Goal: Information Seeking & Learning: Check status

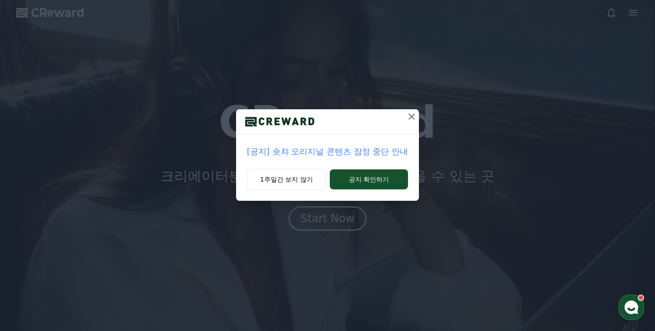
click at [325, 151] on p "[공지] 숏챠 오리지널 콘텐츠 잠정 중단 안내" at bounding box center [327, 151] width 161 height 13
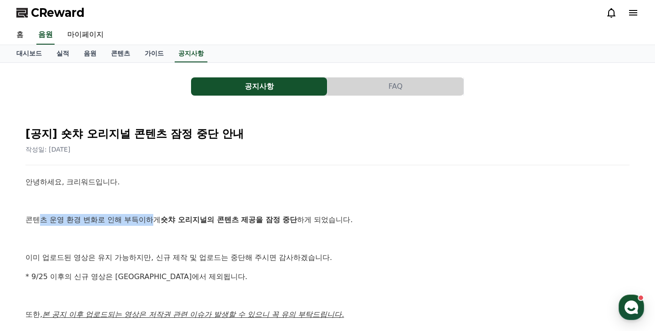
drag, startPoint x: 36, startPoint y: 222, endPoint x: 137, endPoint y: 222, distance: 101.0
click at [137, 222] on p "콘텐츠 운영 환경 변화로 인해 부득이하게 숏챠 오리지널의 콘텐츠 제공을 잠정 중단 하게 되었습니다." at bounding box center [327, 220] width 604 height 12
click at [138, 222] on p "콘텐츠 운영 환경 변화로 인해 부득이하게 숏챠 오리지널의 콘텐츠 제공을 잠정 중단 하게 되었습니다." at bounding box center [327, 220] width 604 height 12
drag, startPoint x: 147, startPoint y: 218, endPoint x: 241, endPoint y: 222, distance: 94.3
click at [241, 222] on strong "숏챠 오리지널의 콘텐츠 제공을 잠정 중단" at bounding box center [229, 219] width 136 height 9
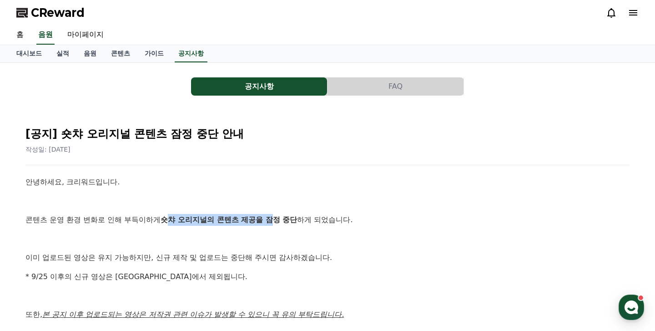
click at [241, 222] on strong "숏챠 오리지널의 콘텐츠 제공을 잠정 중단" at bounding box center [229, 219] width 136 height 9
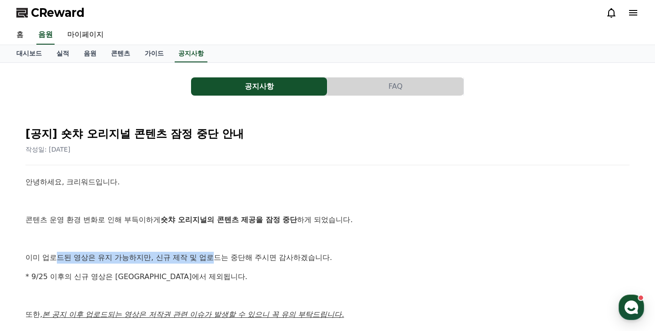
drag, startPoint x: 64, startPoint y: 257, endPoint x: 186, endPoint y: 257, distance: 121.9
click at [186, 257] on p "이미 업로드된 영상은 유지 가능하지만, 신규 제작 및 업로드는 중단해 주시면 감사하겠습니다." at bounding box center [327, 258] width 604 height 12
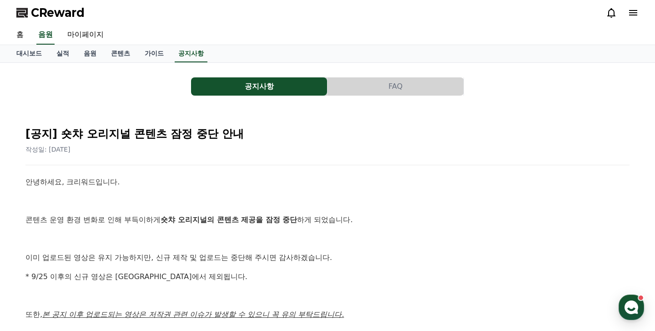
click at [203, 256] on p "이미 업로드된 영상은 유지 가능하지만, 신규 제작 및 업로드는 중단해 주시면 감사하겠습니다." at bounding box center [327, 258] width 604 height 12
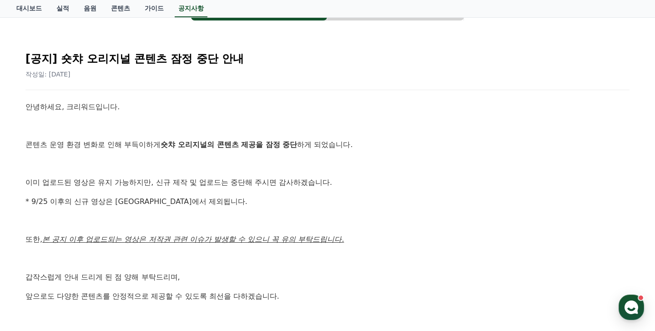
scroll to position [103, 0]
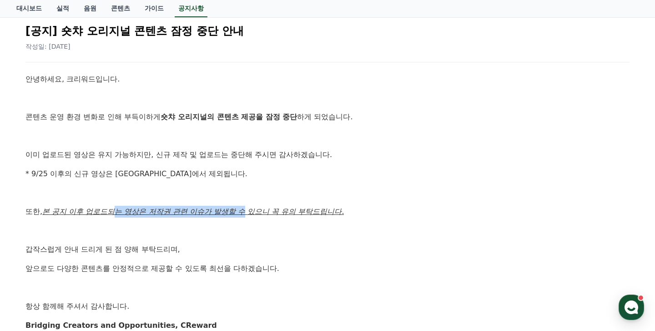
drag, startPoint x: 107, startPoint y: 209, endPoint x: 216, endPoint y: 215, distance: 108.9
click at [216, 215] on u "본 공지 이후 업로드되는 영상은 저작권 관련 이슈가 발생할 수 있으니 꼭 유의 부탁드립니다." at bounding box center [193, 211] width 302 height 9
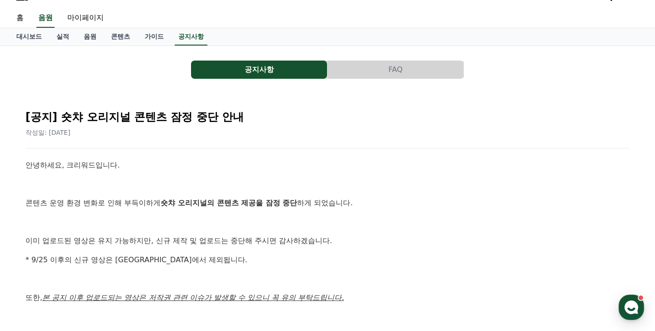
scroll to position [0, 0]
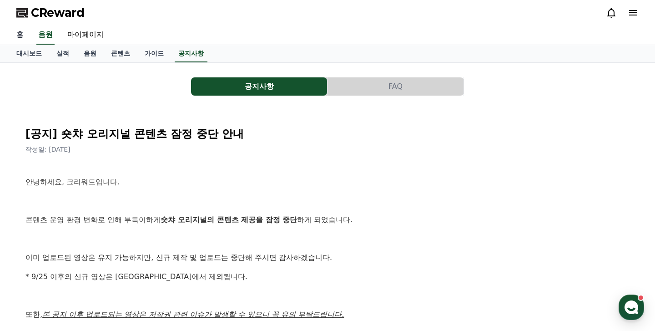
click at [22, 36] on link "홈" at bounding box center [20, 34] width 22 height 19
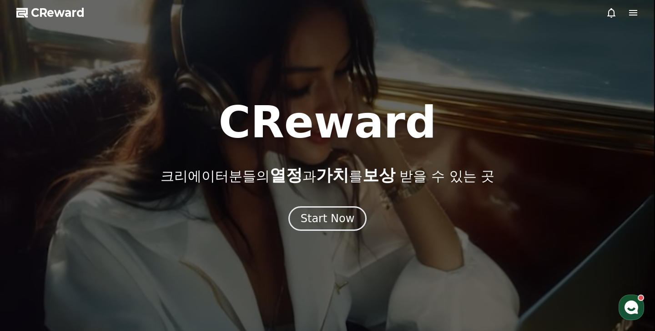
click at [636, 15] on icon at bounding box center [633, 12] width 8 height 5
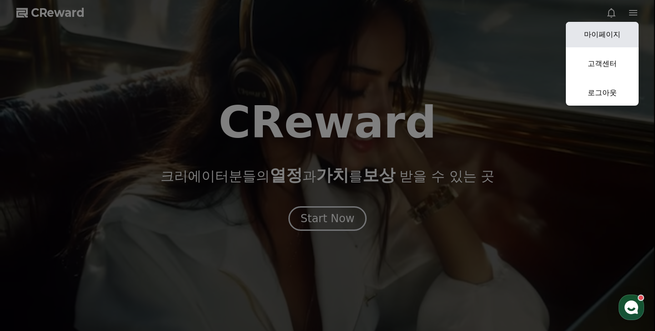
click at [610, 36] on link "마이페이지" at bounding box center [602, 34] width 73 height 25
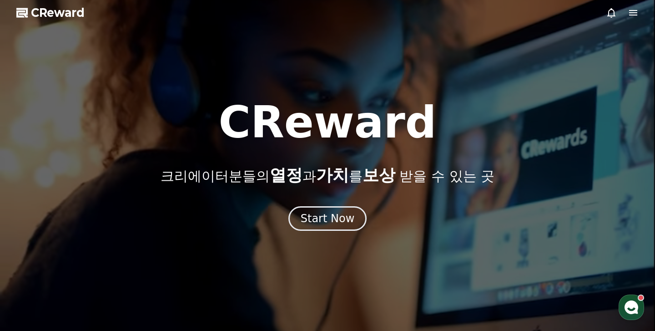
select select "**********"
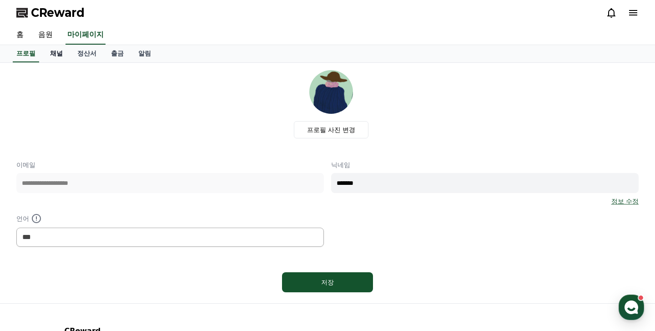
click at [57, 56] on link "채널" at bounding box center [56, 53] width 27 height 17
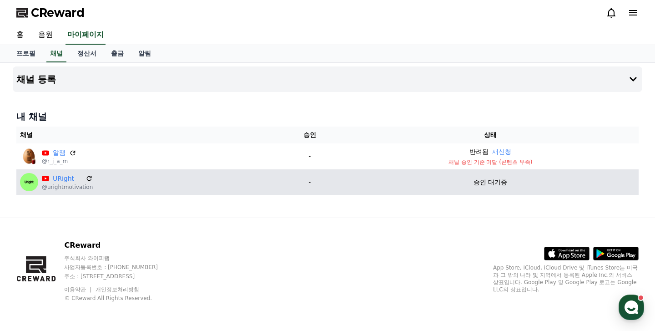
click at [491, 181] on p "승인 대기중" at bounding box center [491, 182] width 34 height 10
click at [87, 177] on icon at bounding box center [88, 178] width 5 height 5
